Goal: Information Seeking & Learning: Learn about a topic

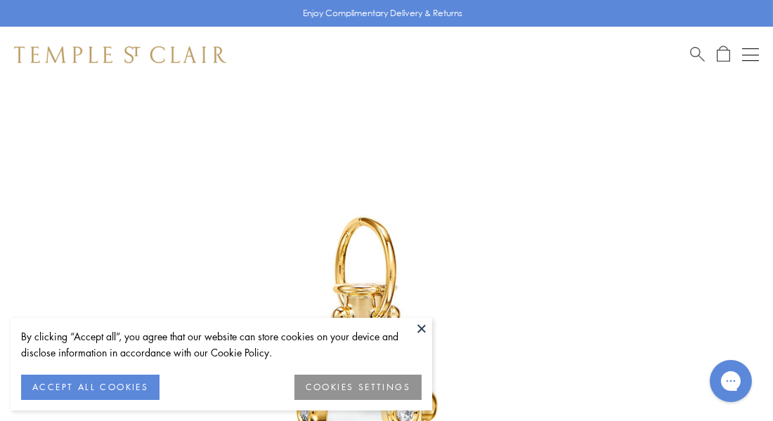
click at [423, 329] on button at bounding box center [421, 328] width 21 height 21
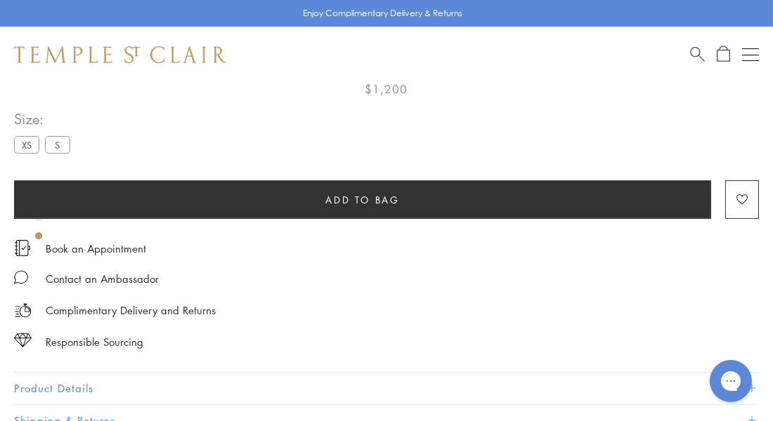
scroll to position [826, 0]
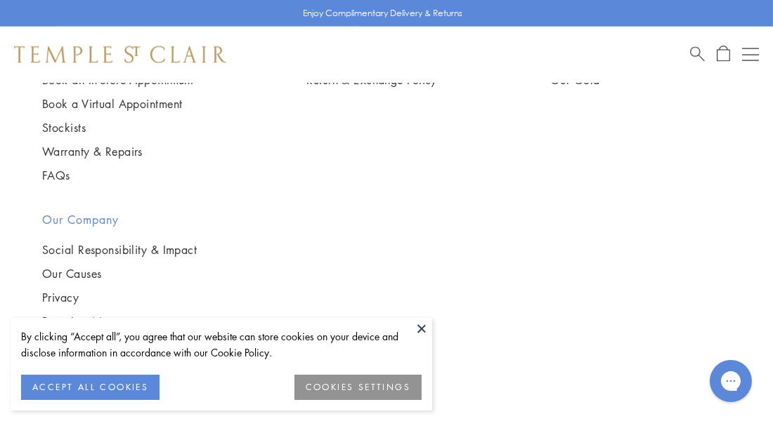
scroll to position [5272, 0]
click at [0, 0] on img at bounding box center [0, 0] width 0 height 0
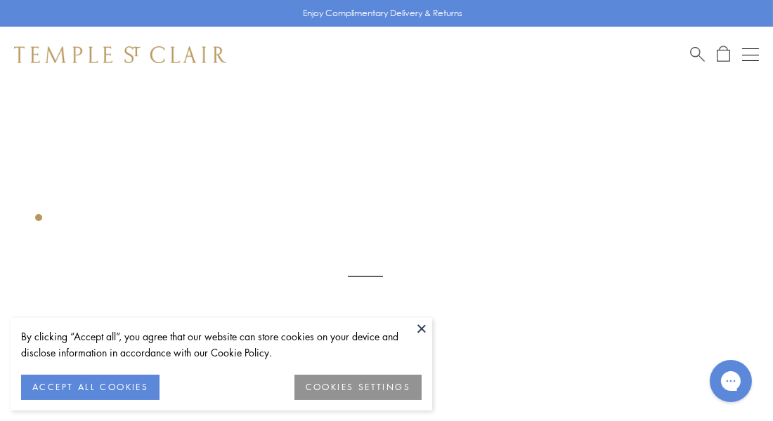
scroll to position [175, 0]
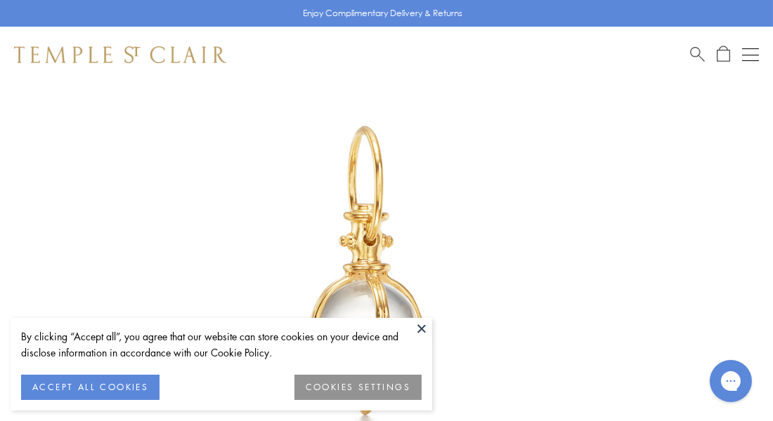
click at [423, 327] on button at bounding box center [421, 328] width 21 height 21
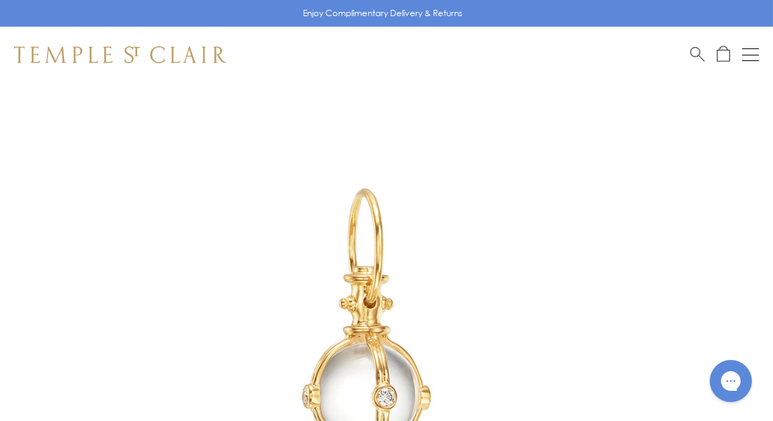
scroll to position [0, 0]
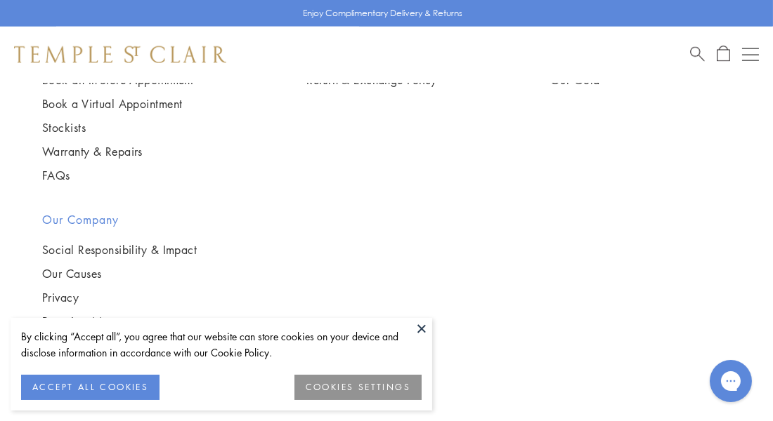
scroll to position [4764, 0]
click at [0, 0] on img at bounding box center [0, 0] width 0 height 0
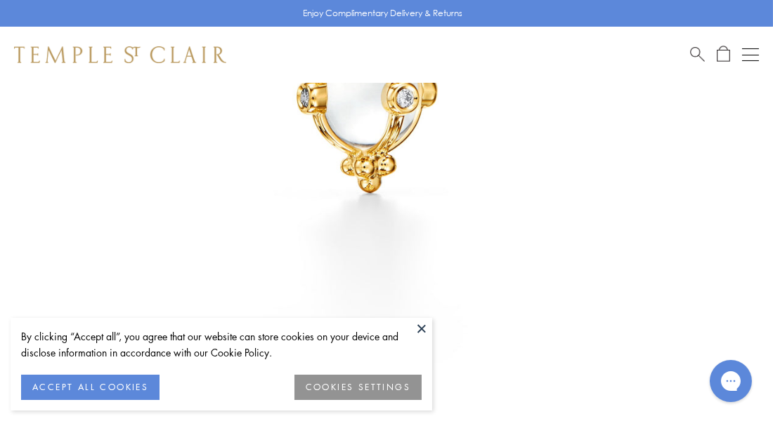
scroll to position [402, 0]
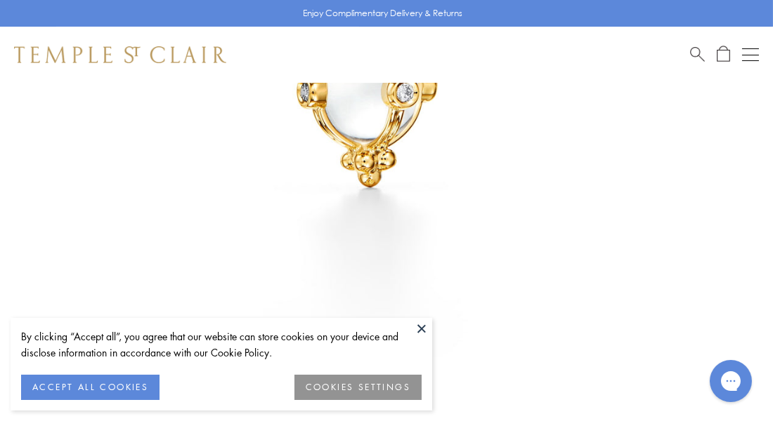
click at [422, 329] on button at bounding box center [421, 328] width 21 height 21
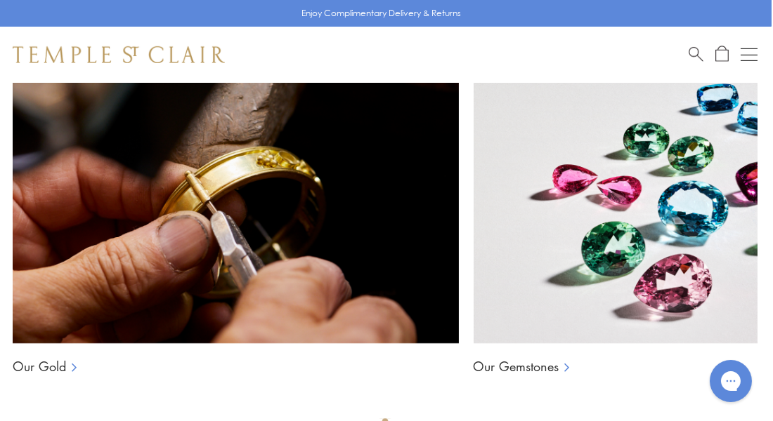
scroll to position [1691, 1]
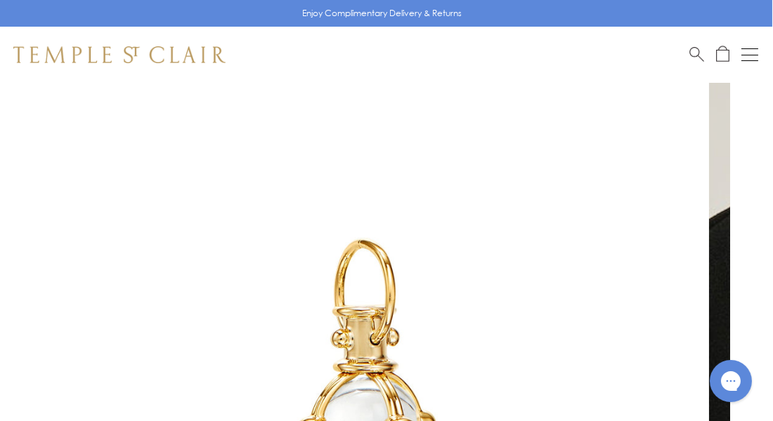
scroll to position [0, 1]
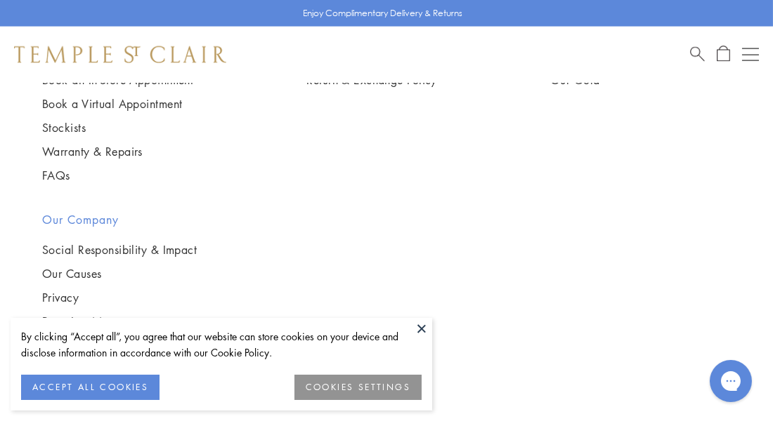
scroll to position [4750, 1]
click at [0, 0] on img at bounding box center [0, 0] width 0 height 0
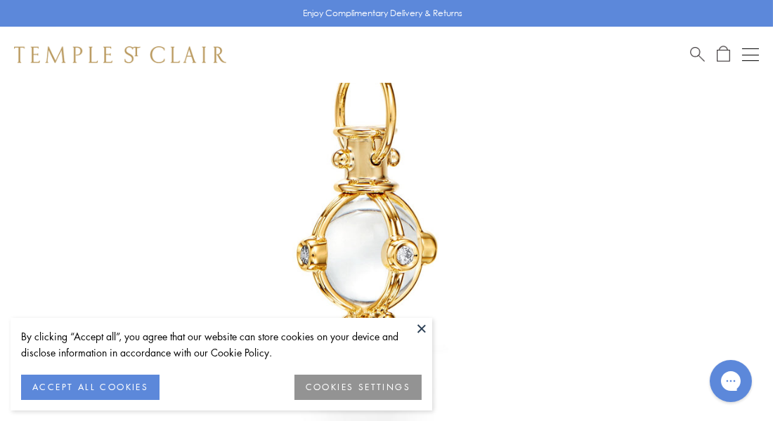
scroll to position [272, 0]
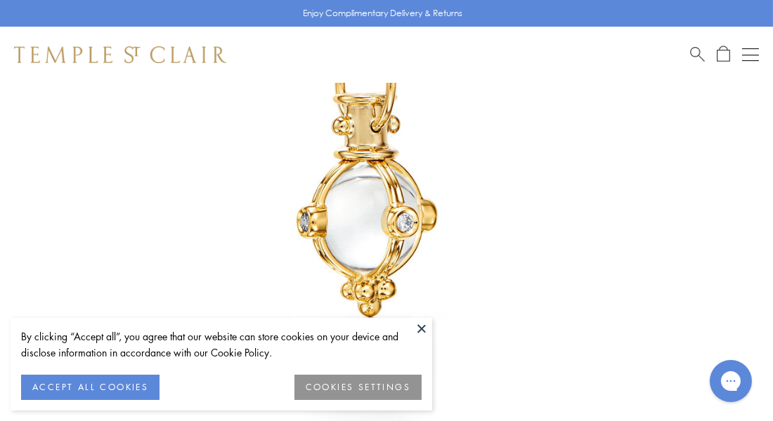
click at [419, 329] on button at bounding box center [421, 328] width 21 height 21
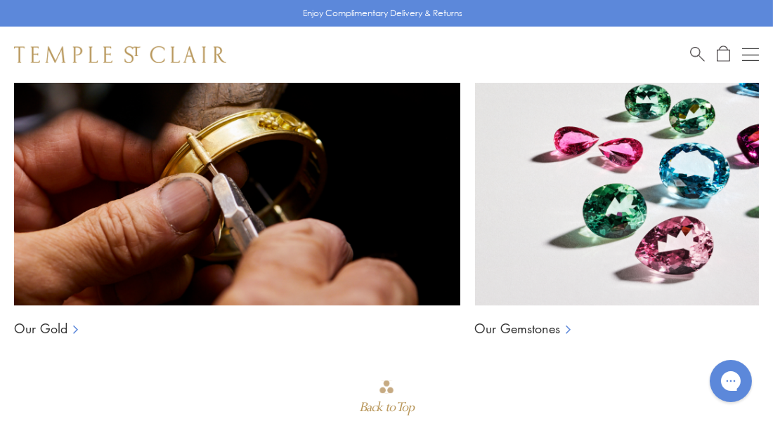
scroll to position [1735, 0]
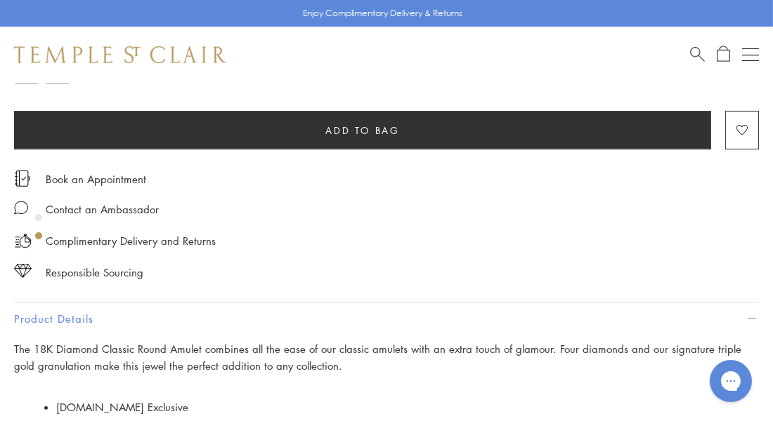
scroll to position [888, 0]
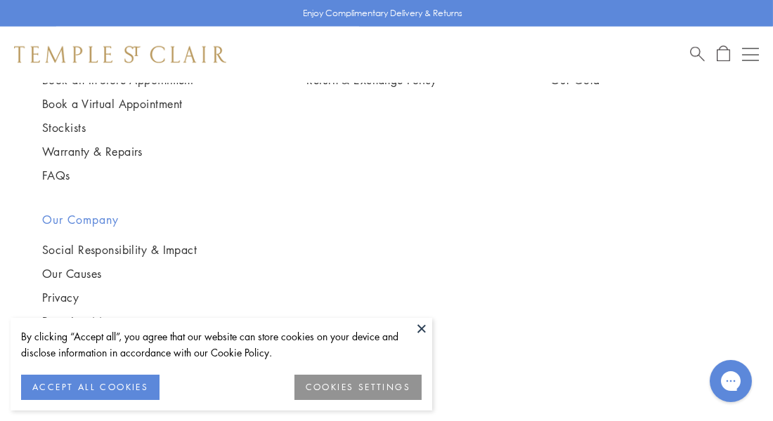
scroll to position [5215, 1]
click at [0, 0] on img at bounding box center [0, 0] width 0 height 0
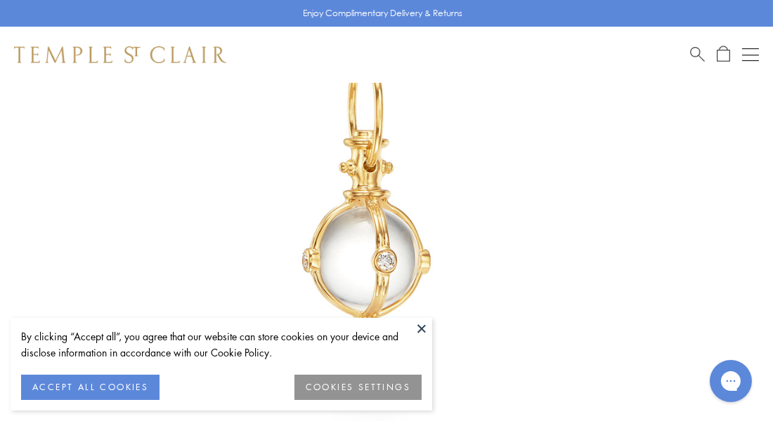
scroll to position [249, 0]
click at [420, 333] on button at bounding box center [421, 328] width 21 height 21
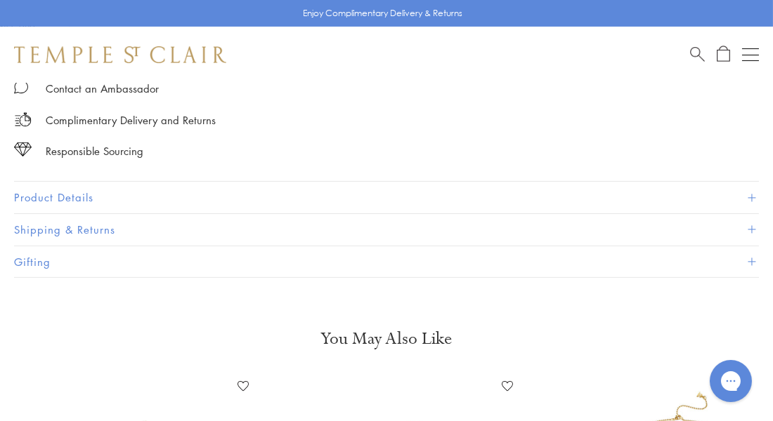
scroll to position [1023, 0]
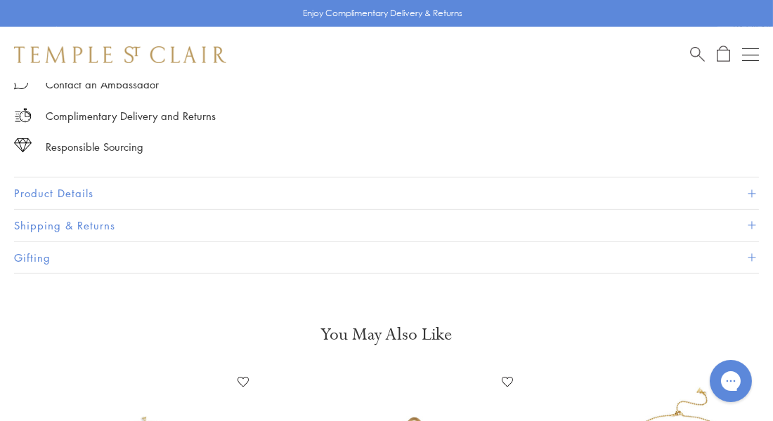
click at [750, 190] on span at bounding box center [751, 194] width 8 height 8
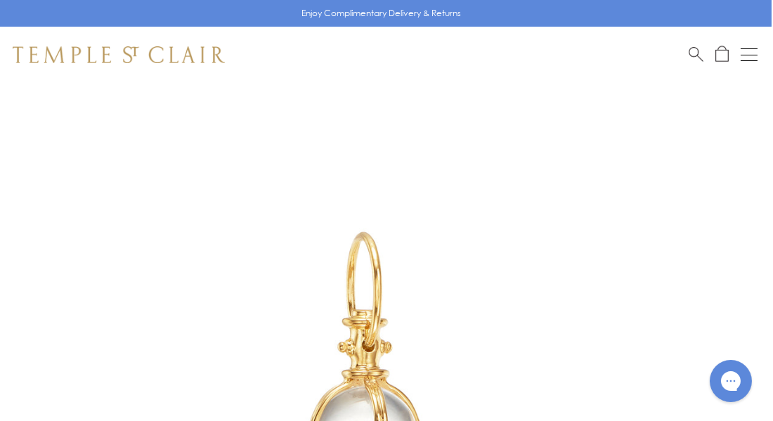
scroll to position [0, 1]
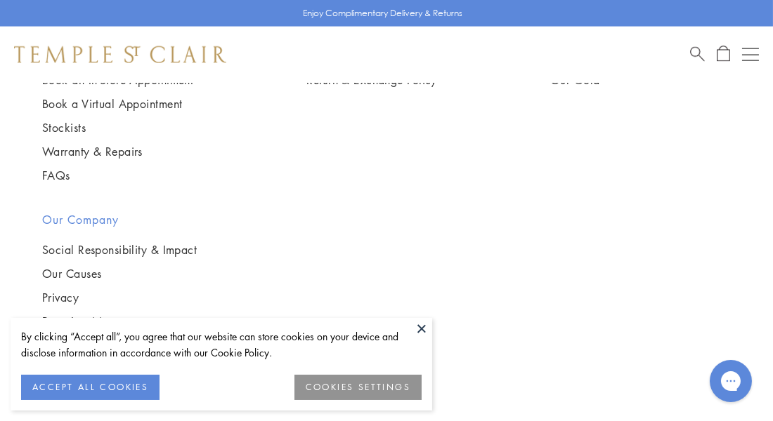
scroll to position [4671, 0]
click at [0, 0] on img at bounding box center [0, 0] width 0 height 0
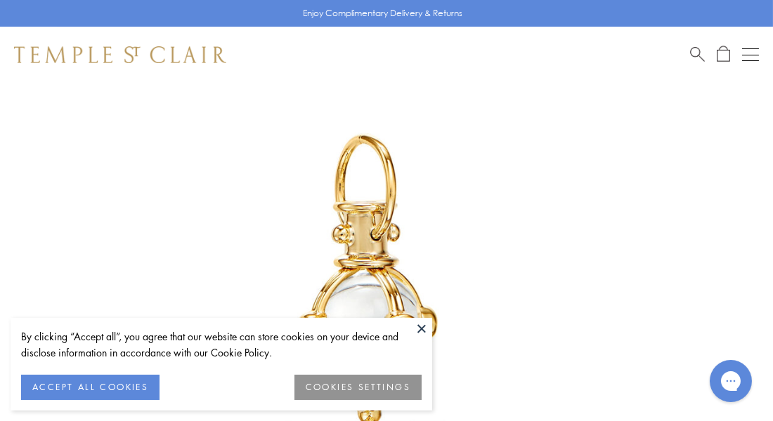
scroll to position [169, 0]
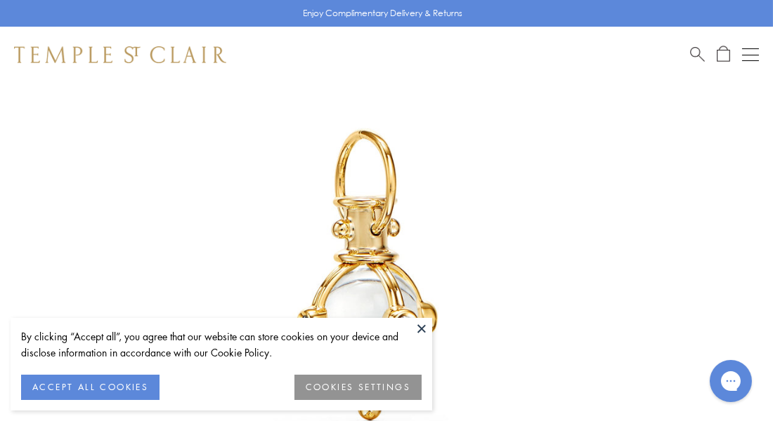
click at [424, 327] on button at bounding box center [421, 328] width 21 height 21
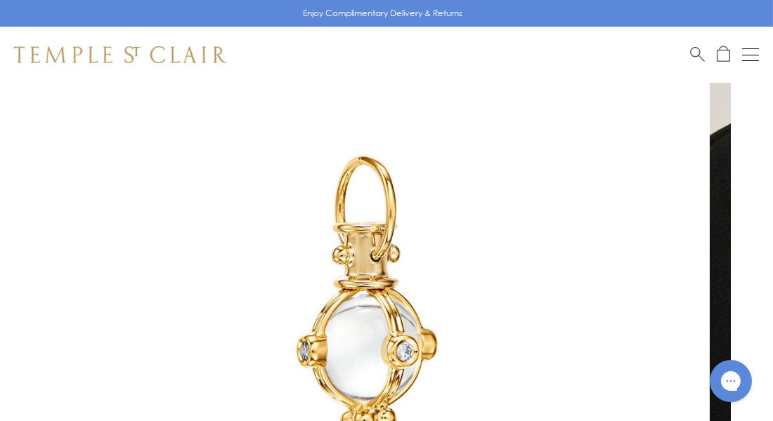
scroll to position [0, 0]
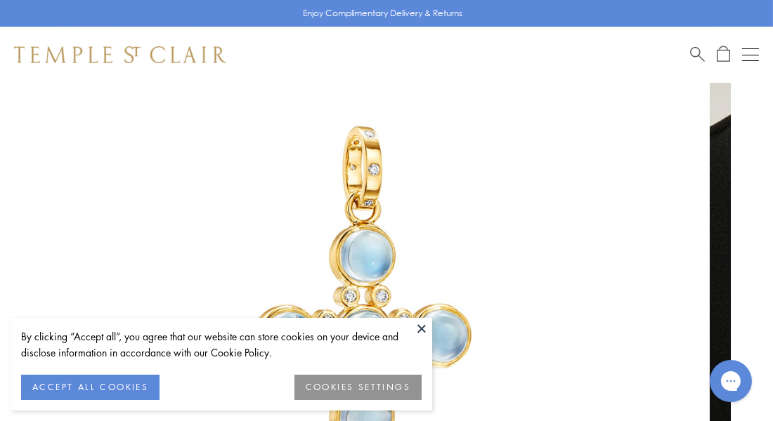
scroll to position [151, 0]
